Goal: Navigation & Orientation: Find specific page/section

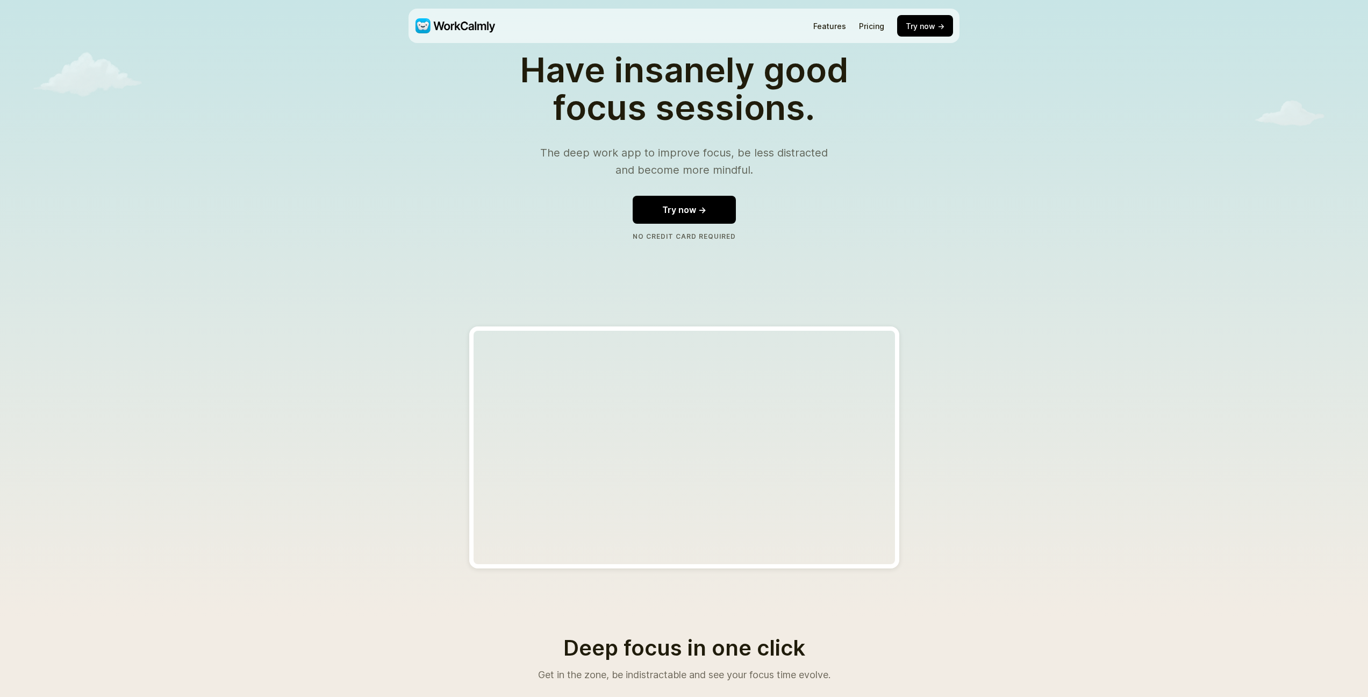
scroll to position [54, 0]
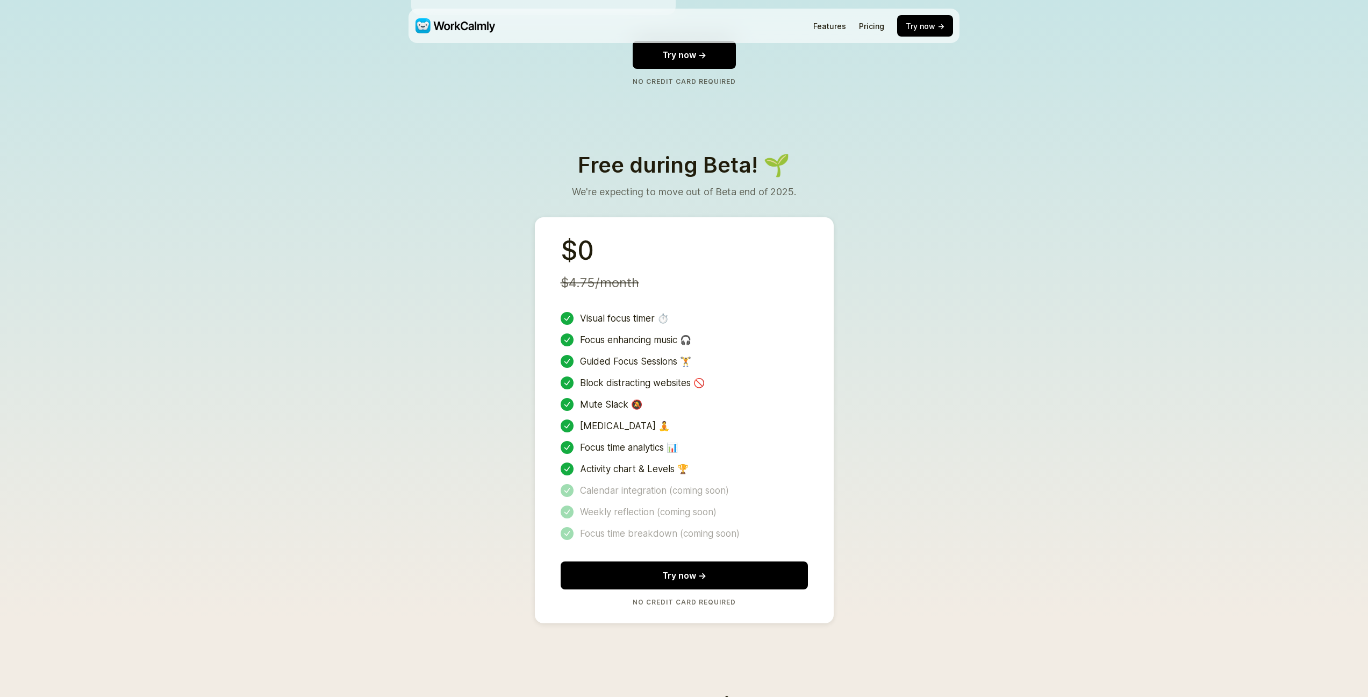
click at [467, 462] on section "Free during Beta! 🌱 We're expecting to move out of Beta end of 2025. $0 $4.75/m…" at bounding box center [684, 388] width 598 height 469
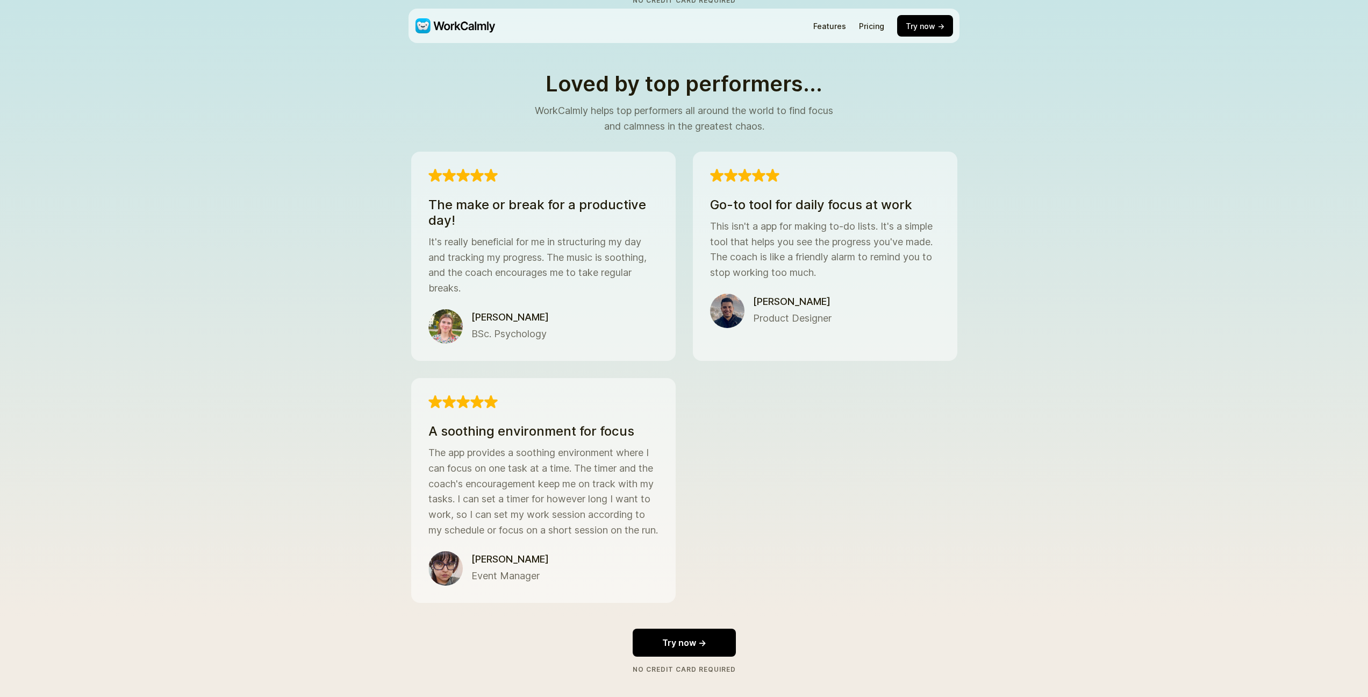
click at [356, 508] on div "Features Pricing Try now → Have insanely good focus sessions. The deep work app…" at bounding box center [684, 73] width 1368 height 2991
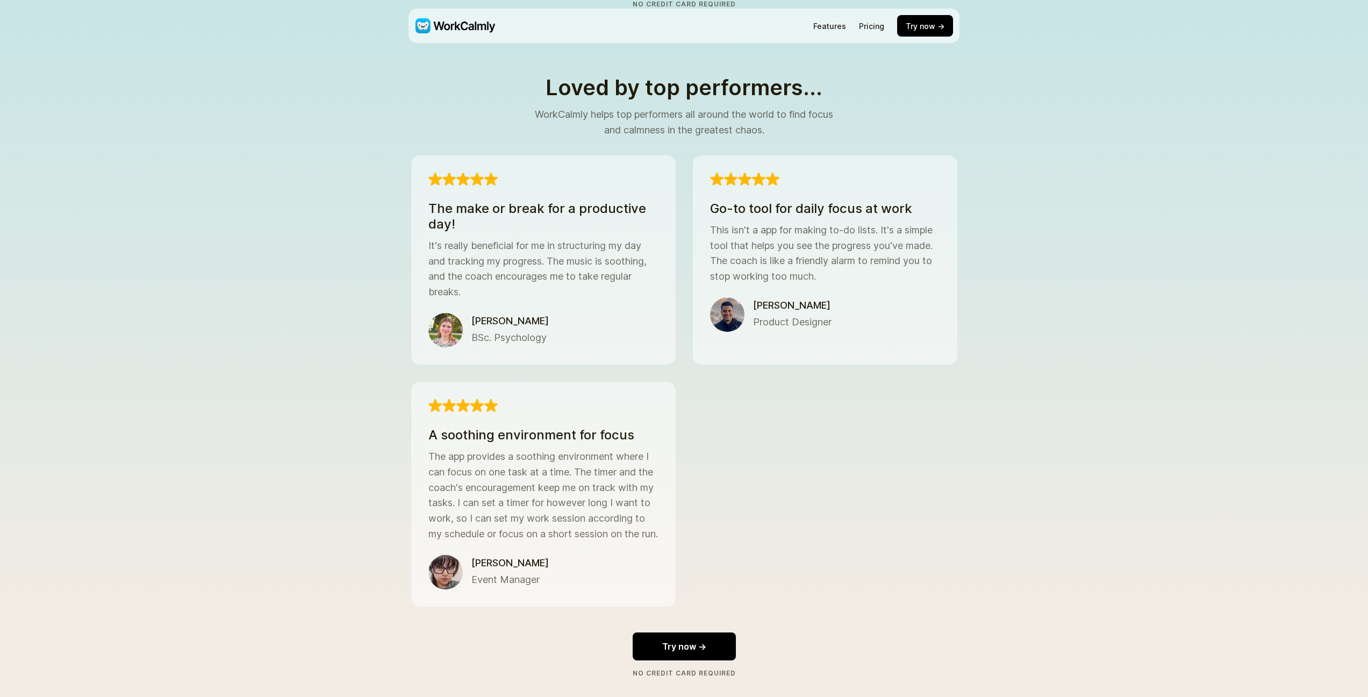
click at [275, 551] on div "Features Pricing Try now → Have insanely good focus sessions. The deep work app…" at bounding box center [684, 77] width 1368 height 2991
click at [368, 471] on div "Features Pricing Try now → Have insanely good focus sessions. The deep work app…" at bounding box center [684, 77] width 1368 height 2991
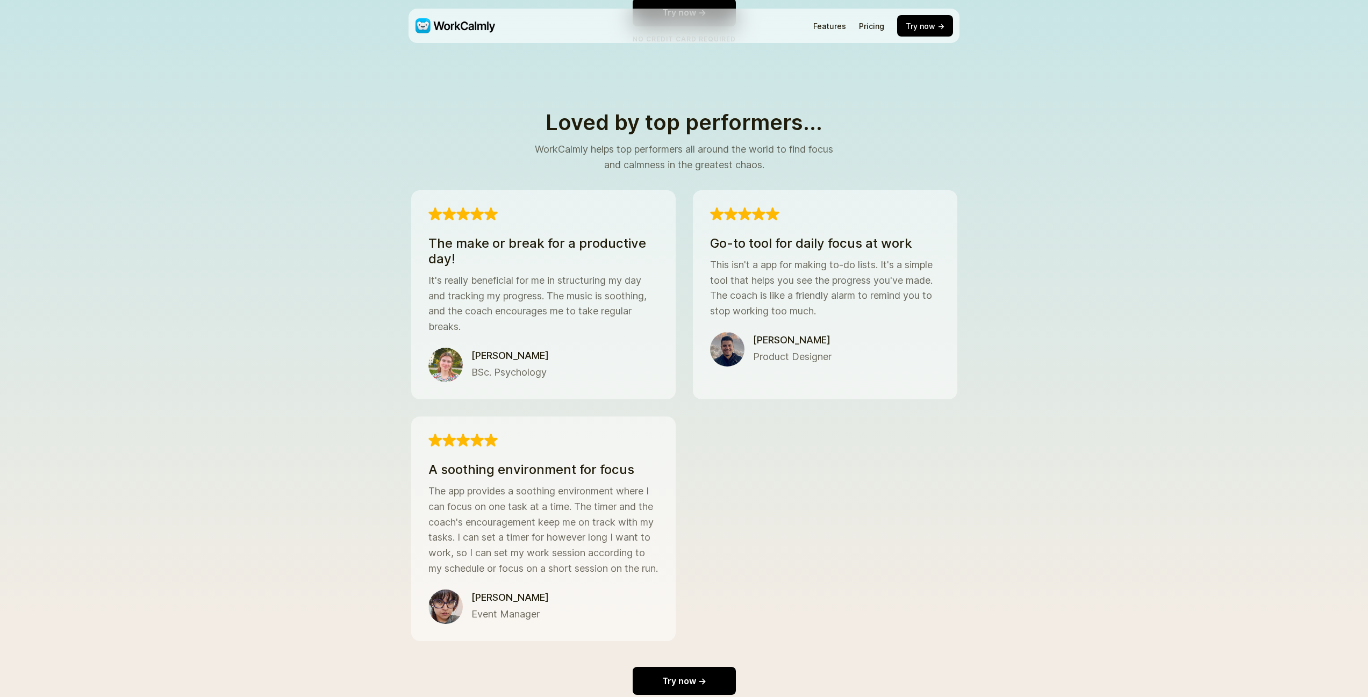
scroll to position [1365, 0]
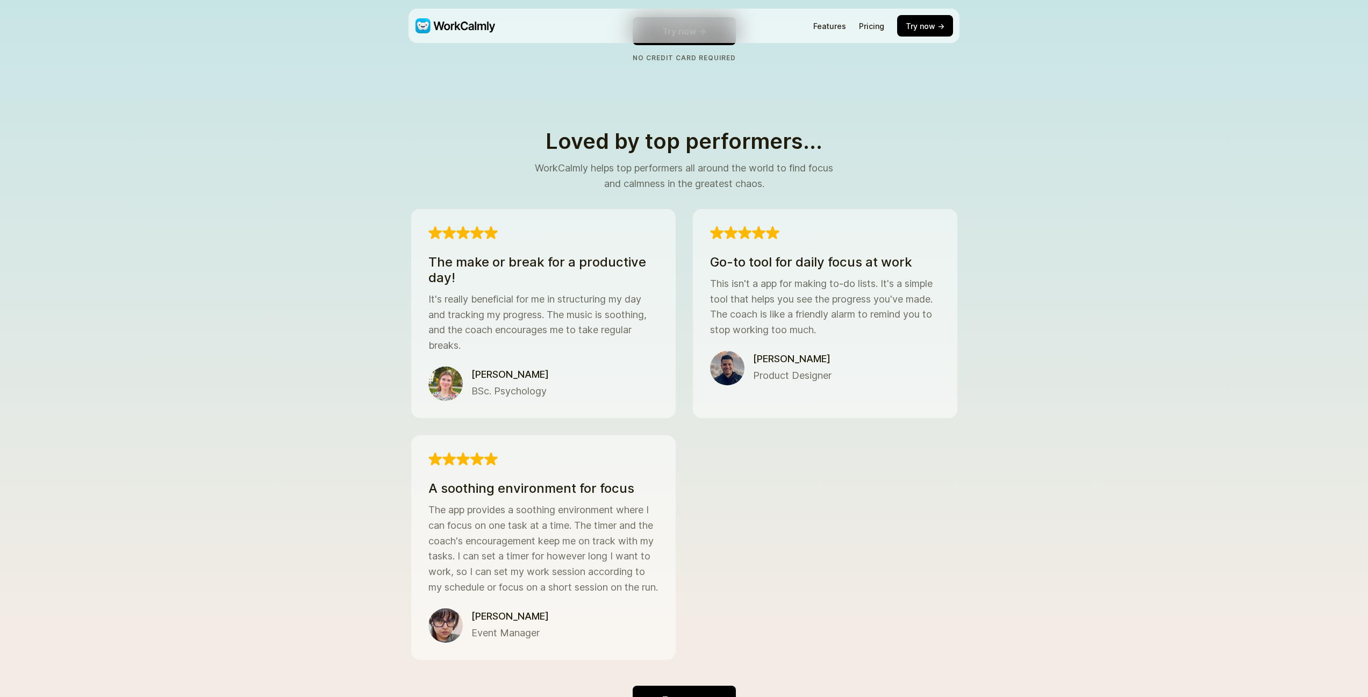
click at [1037, 463] on div "Features Pricing Try now → Have insanely good focus sessions. The deep work app…" at bounding box center [684, 130] width 1368 height 2991
click at [1067, 609] on div "Features Pricing Try now → Have insanely good focus sessions. The deep work app…" at bounding box center [684, 130] width 1368 height 2991
drag, startPoint x: 283, startPoint y: 593, endPoint x: 290, endPoint y: 684, distance: 91.6
click at [283, 593] on div "Features Pricing Try now → Have insanely good focus sessions. The deep work app…" at bounding box center [684, 130] width 1368 height 2991
